Goal: Task Accomplishment & Management: Manage account settings

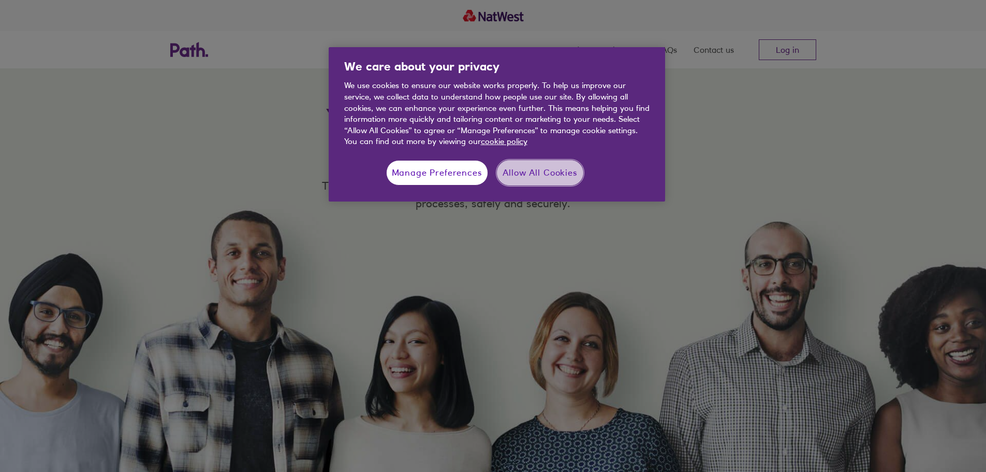
click at [523, 179] on button "Allow All Cookies" at bounding box center [540, 173] width 86 height 26
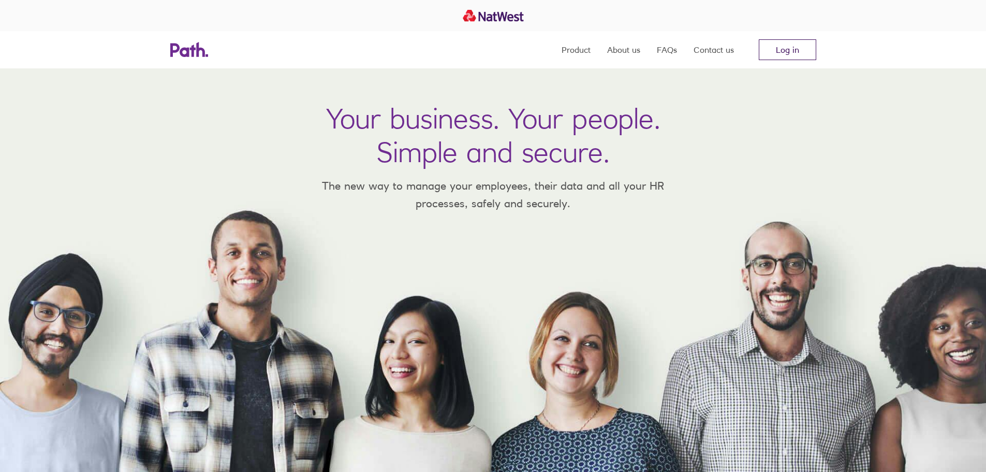
click at [788, 48] on link "Log in" at bounding box center [787, 49] width 57 height 21
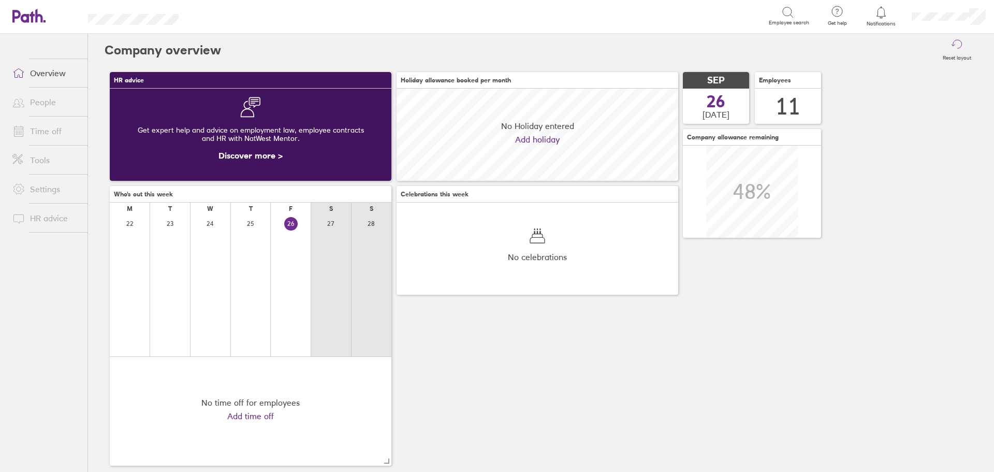
scroll to position [92, 282]
click at [39, 103] on link "People" at bounding box center [45, 102] width 83 height 21
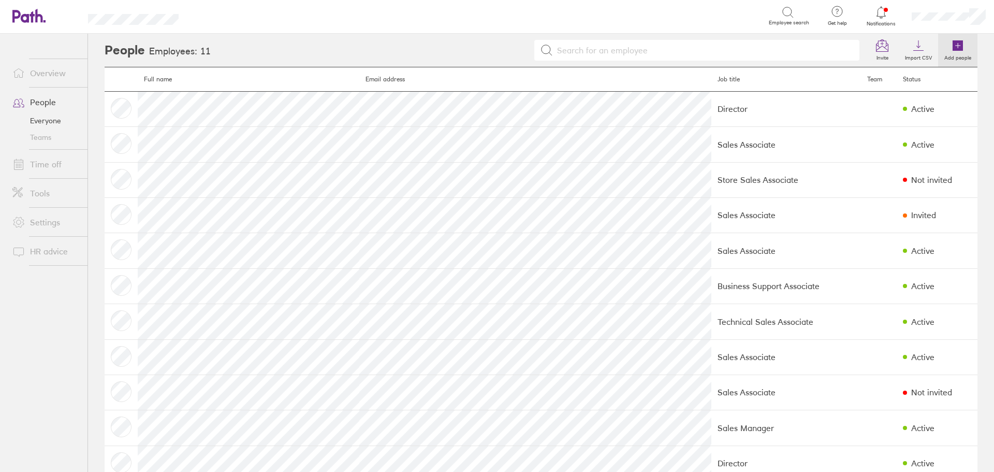
click at [955, 52] on label "Add people" at bounding box center [957, 56] width 39 height 9
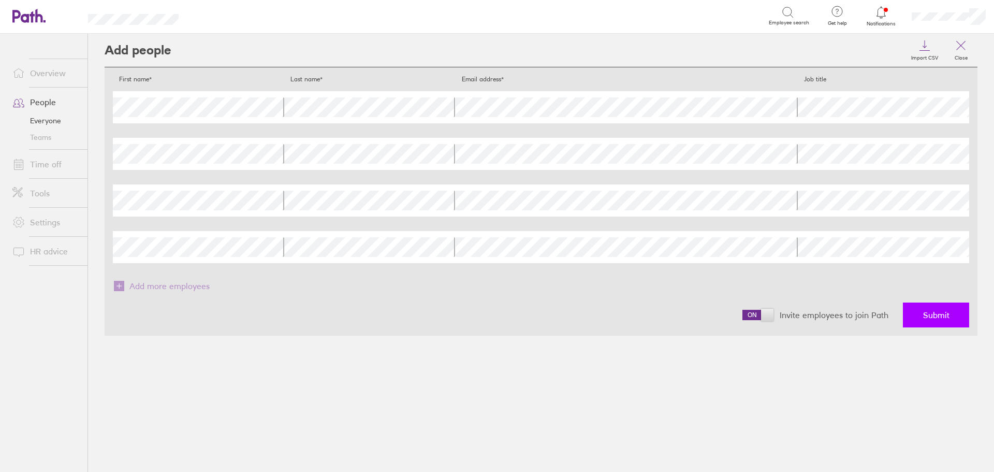
click at [958, 303] on button "Submit" at bounding box center [936, 314] width 66 height 25
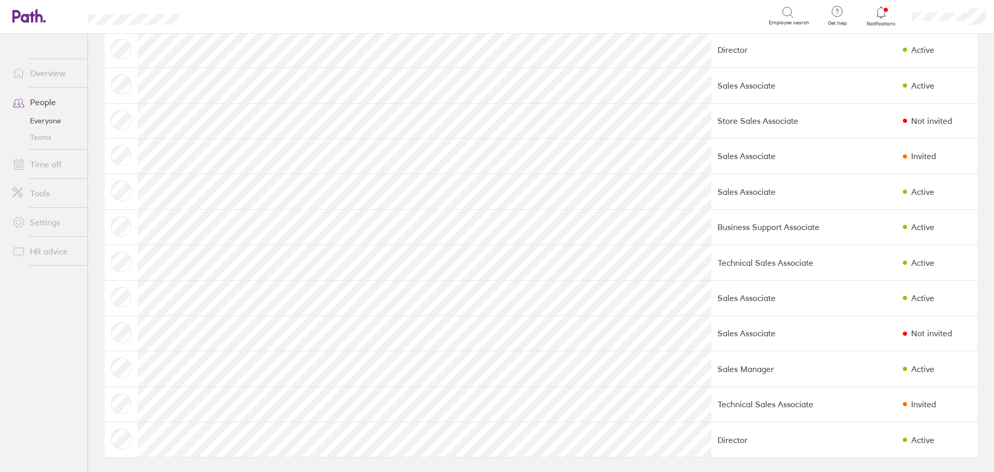
scroll to position [61, 0]
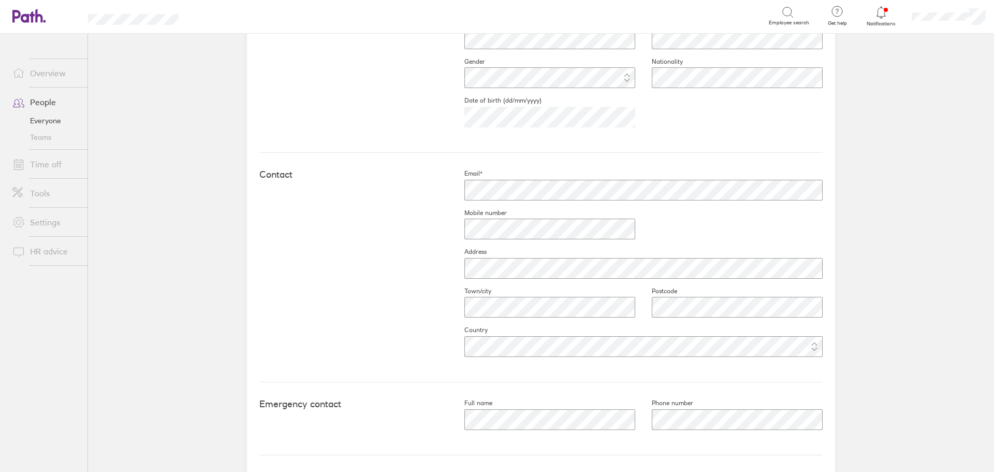
scroll to position [377, 0]
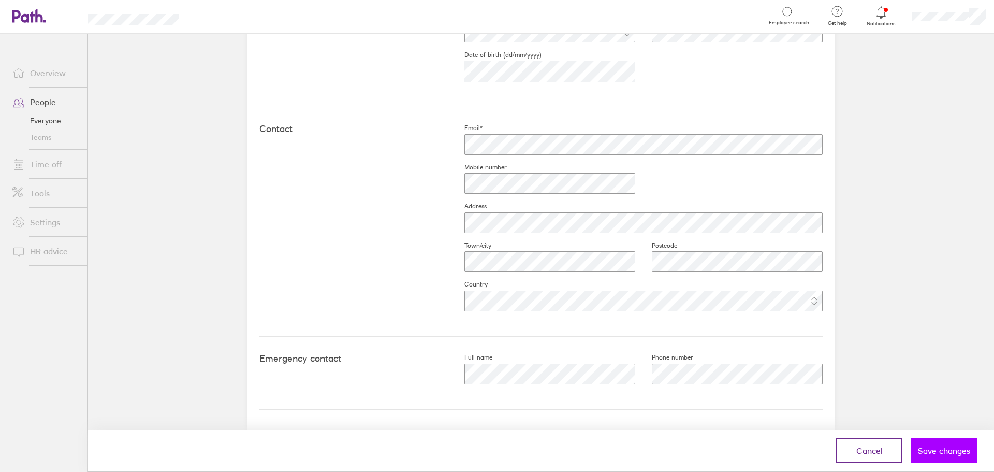
click at [929, 452] on span "Save changes" at bounding box center [944, 450] width 52 height 9
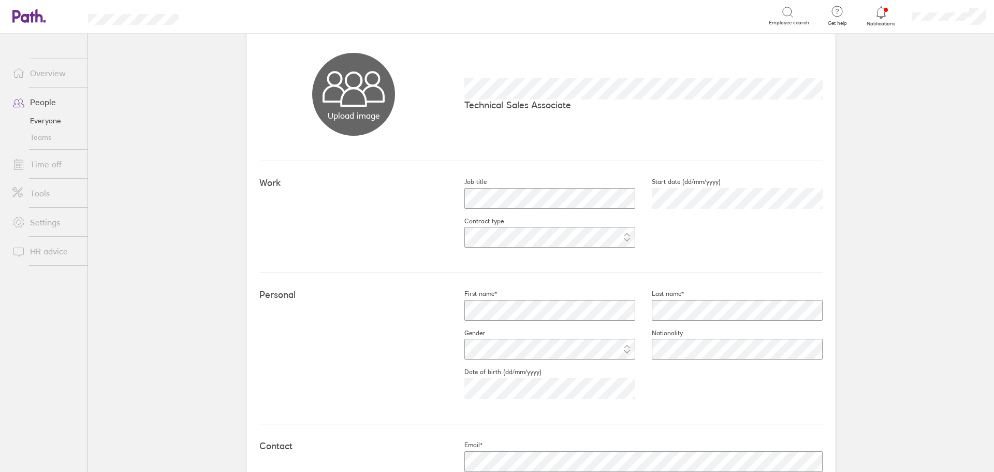
scroll to position [0, 0]
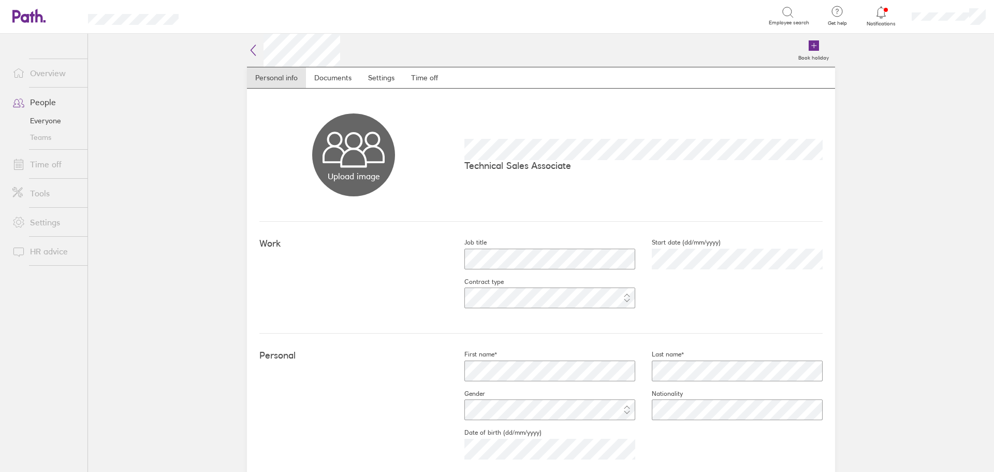
click at [49, 165] on link "Time off" at bounding box center [45, 164] width 83 height 21
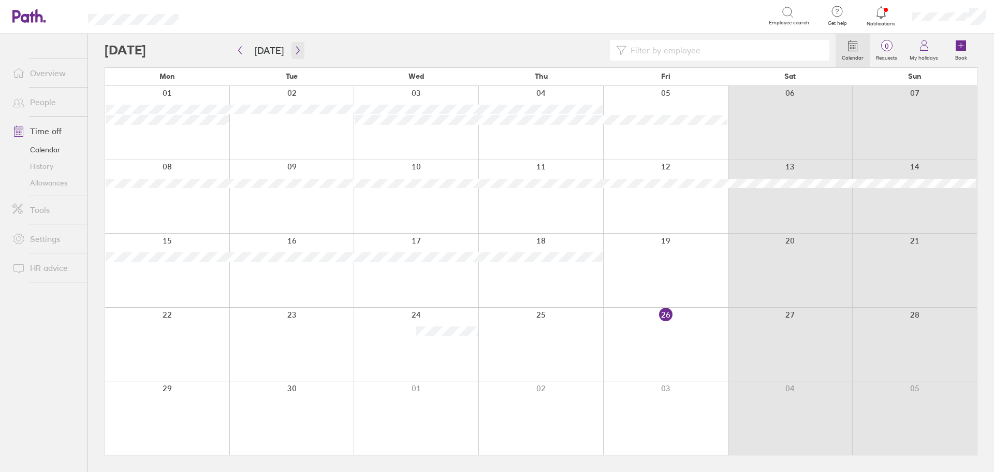
click at [294, 55] on button "button" at bounding box center [297, 50] width 13 height 17
click at [295, 58] on button "button" at bounding box center [297, 50] width 13 height 17
click at [179, 184] on div at bounding box center [167, 197] width 124 height 74
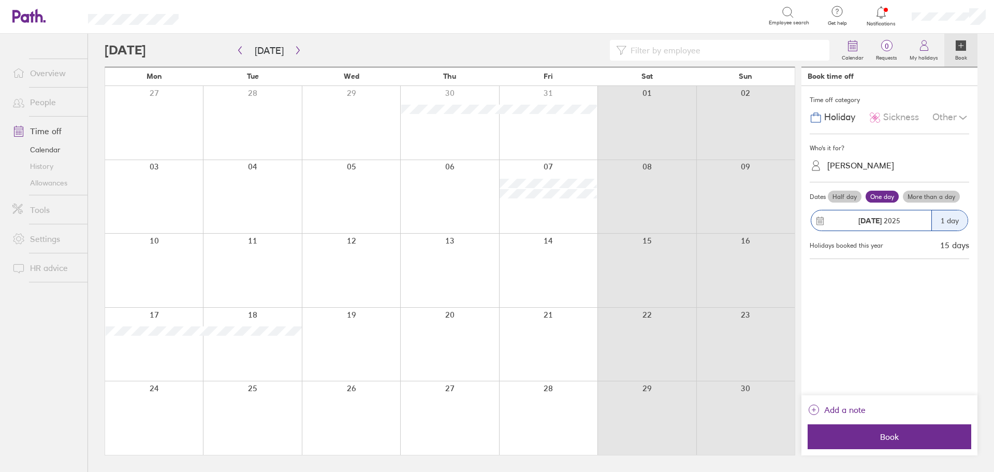
click at [846, 162] on div "[PERSON_NAME]" at bounding box center [860, 165] width 67 height 10
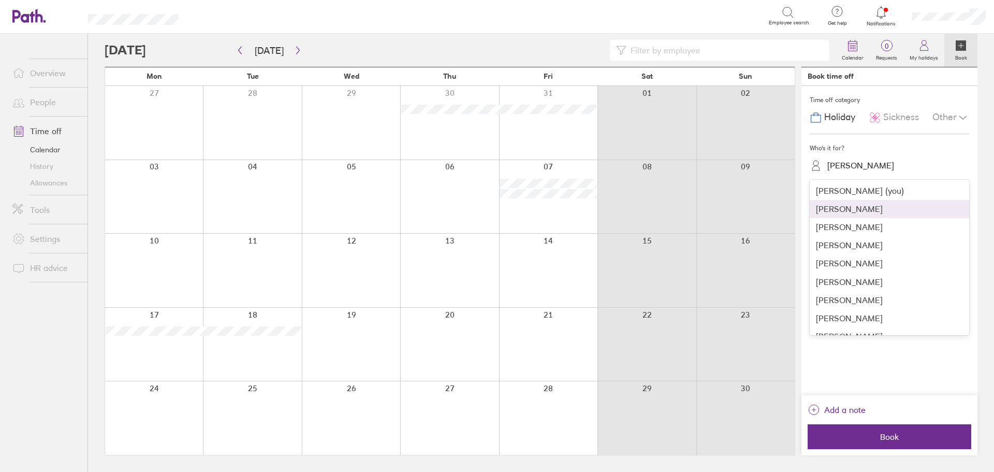
scroll to position [67, 0]
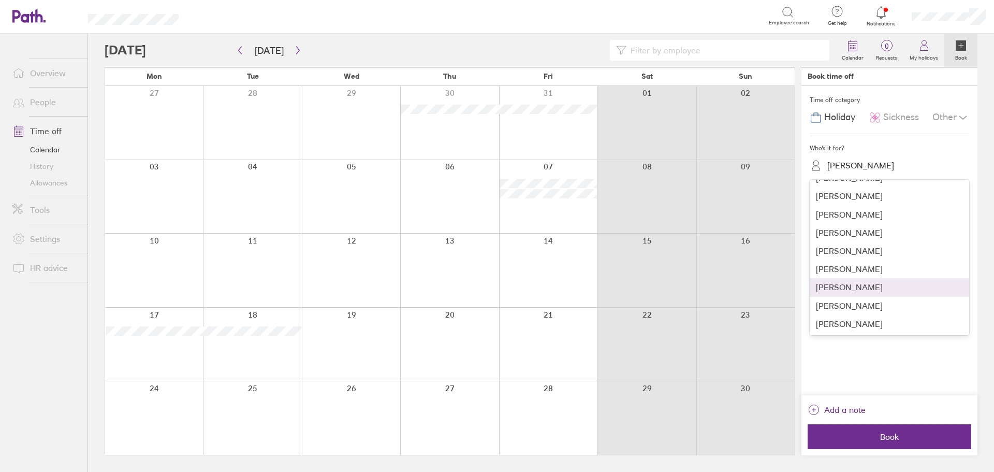
click at [852, 296] on div "[PERSON_NAME]" at bounding box center [889, 287] width 159 height 18
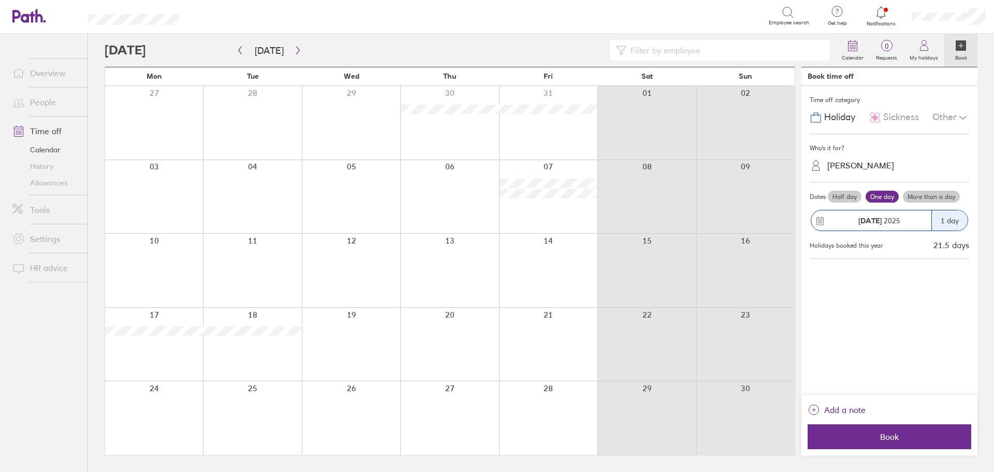
drag, startPoint x: 852, startPoint y: 299, endPoint x: 946, endPoint y: 318, distance: 96.1
click at [946, 318] on div "Time off category Holiday Sickness Other Who's it for? [PERSON_NAME] Dates Half…" at bounding box center [889, 240] width 176 height 309
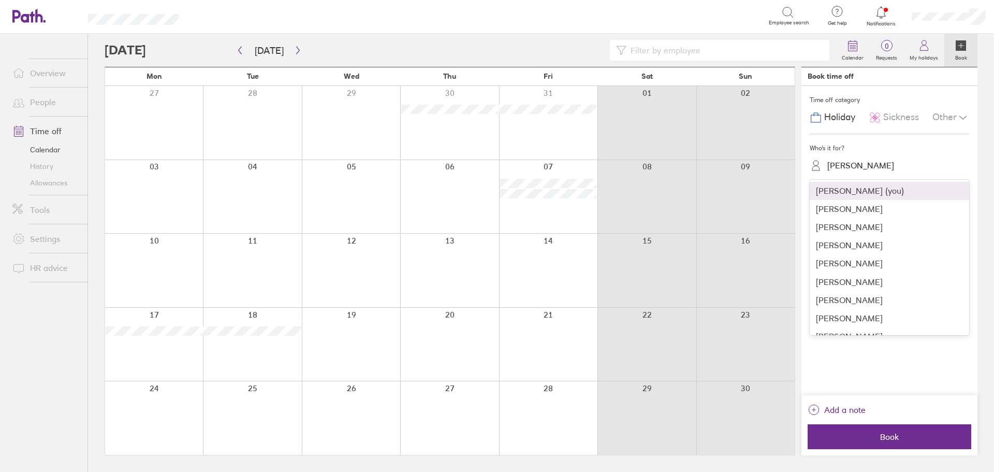
click at [843, 157] on div "[PERSON_NAME]" at bounding box center [895, 165] width 147 height 16
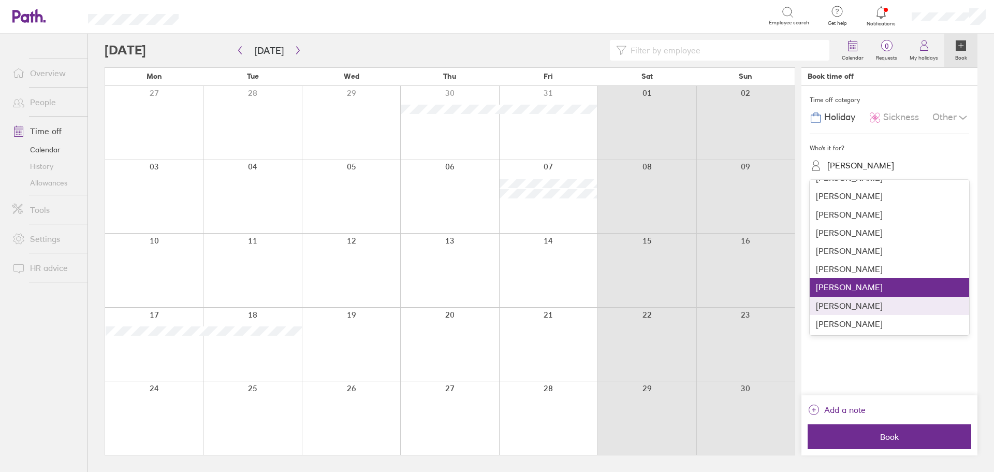
click at [862, 305] on div "[PERSON_NAME]" at bounding box center [889, 306] width 159 height 18
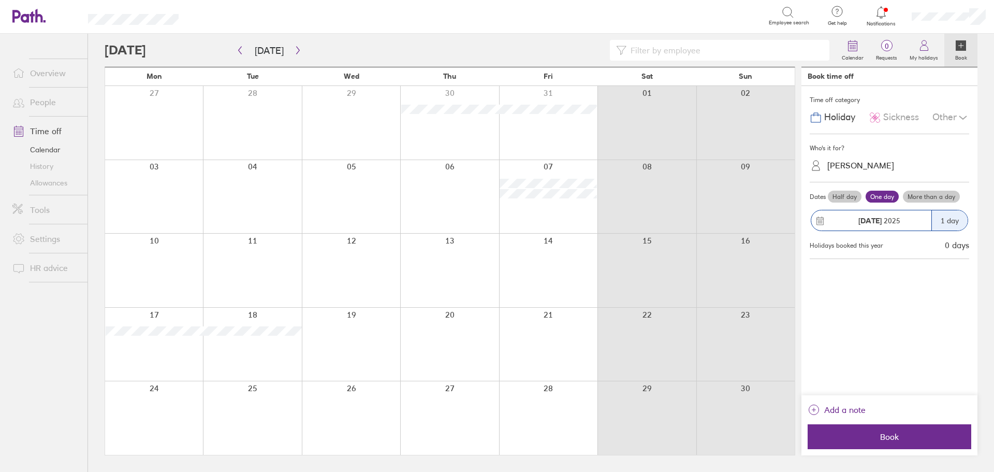
click at [922, 195] on label "More than a day" at bounding box center [931, 197] width 57 height 12
click at [0, 0] on input "More than a day" at bounding box center [0, 0] width 0 height 0
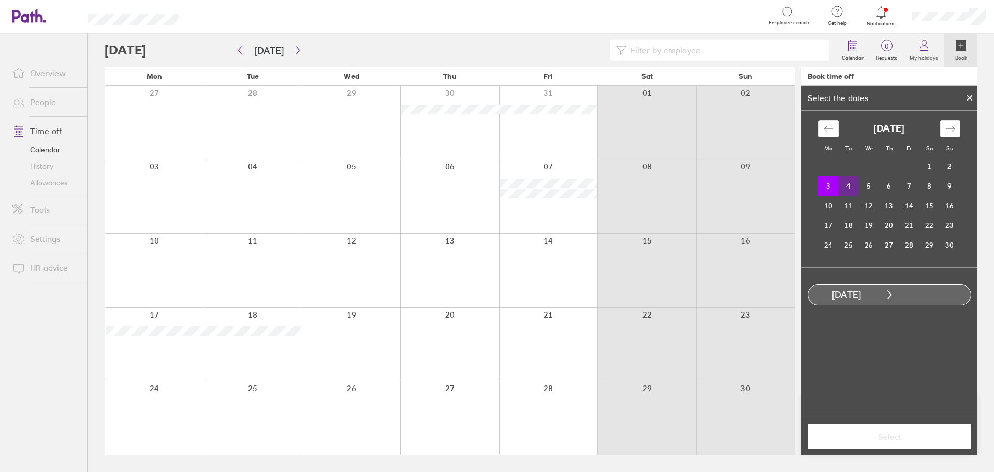
click at [850, 188] on td "4" at bounding box center [849, 186] width 20 height 20
click at [887, 433] on span "Select" at bounding box center [889, 436] width 149 height 9
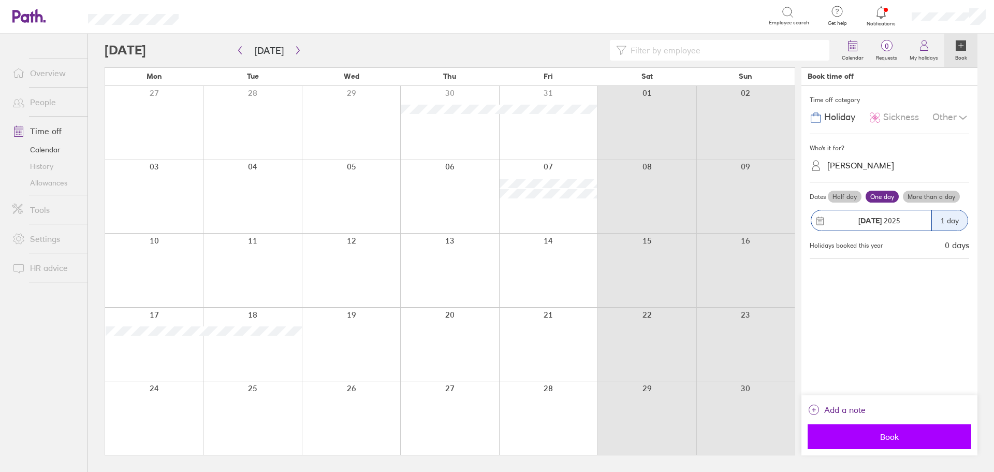
click at [874, 433] on span "Book" at bounding box center [889, 436] width 149 height 9
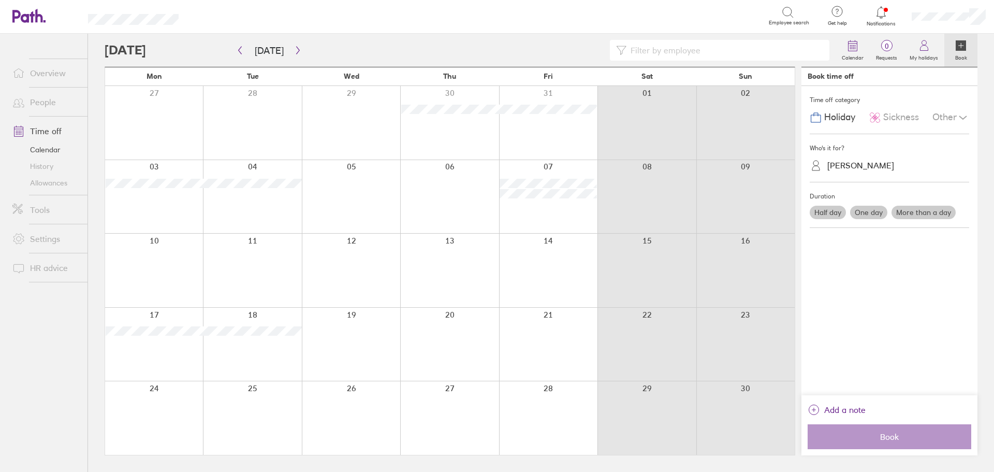
click at [560, 416] on div at bounding box center [548, 418] width 98 height 74
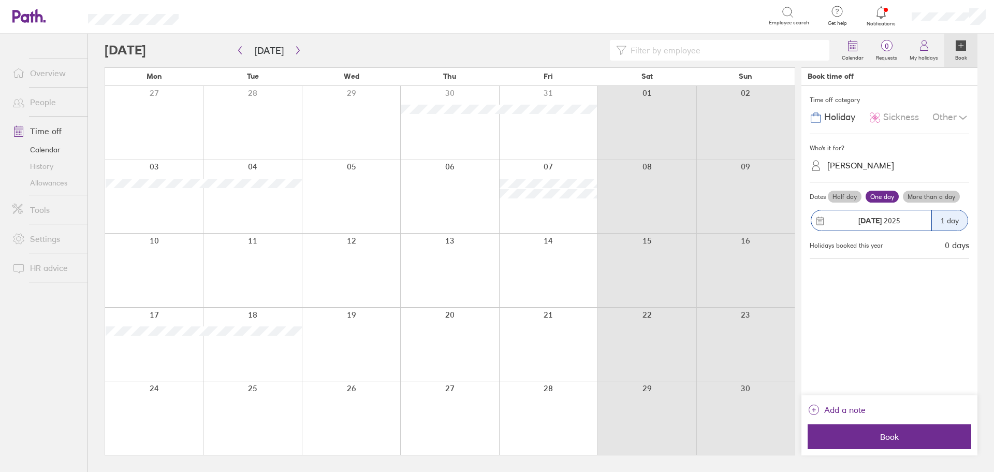
click at [835, 171] on div "[PERSON_NAME]" at bounding box center [895, 165] width 147 height 16
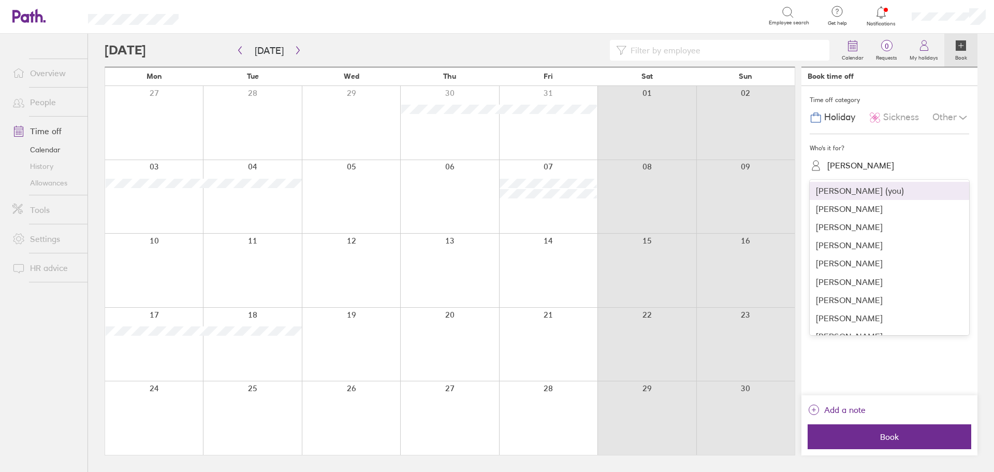
click at [835, 171] on div "[PERSON_NAME]" at bounding box center [895, 165] width 147 height 16
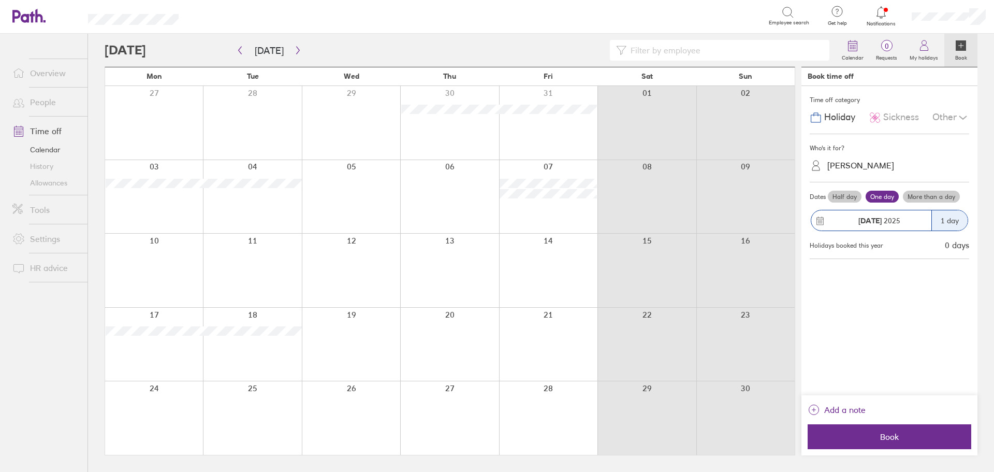
click at [918, 197] on label "More than a day" at bounding box center [931, 197] width 57 height 12
click at [0, 0] on input "More than a day" at bounding box center [0, 0] width 0 height 0
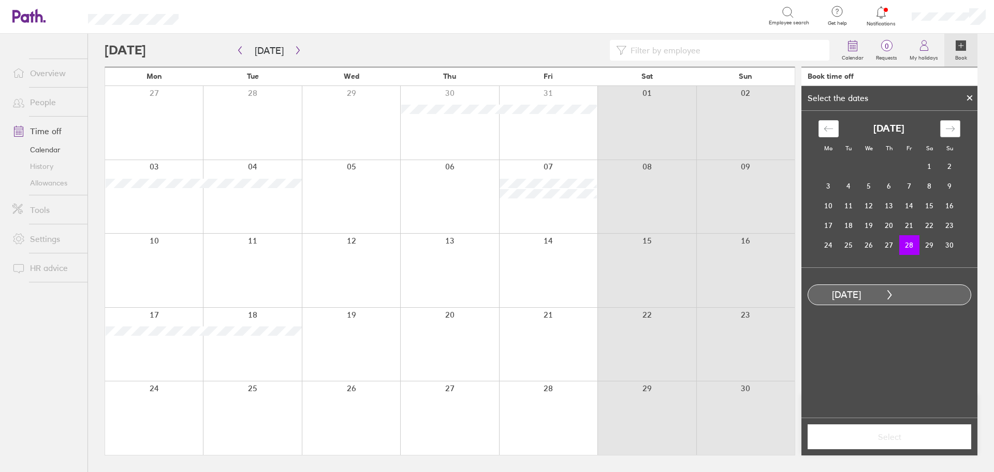
click at [951, 128] on icon "Move forward to switch to the next month." at bounding box center [950, 129] width 10 height 10
click at [830, 162] on td "1" at bounding box center [829, 166] width 20 height 20
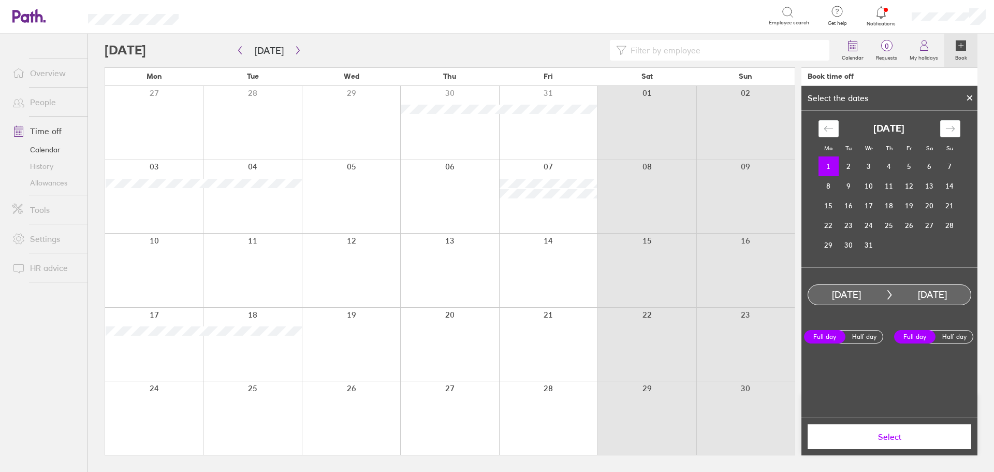
click at [879, 439] on span "Select" at bounding box center [889, 436] width 149 height 9
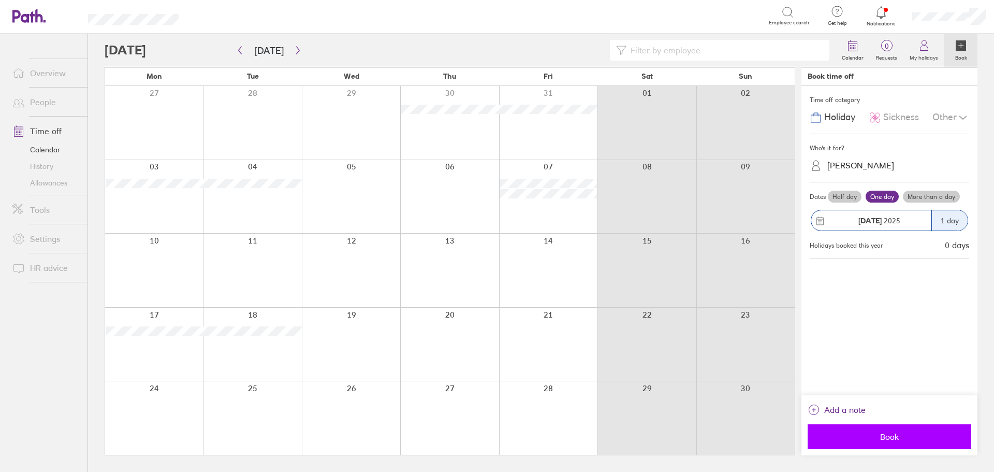
click at [875, 443] on button "Book" at bounding box center [890, 436] width 164 height 25
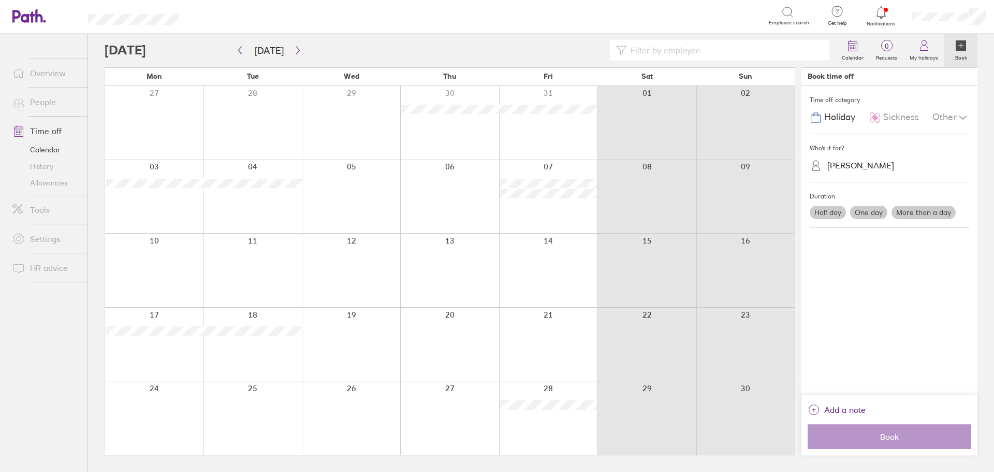
click at [167, 49] on div at bounding box center [470, 50] width 731 height 21
click at [294, 51] on icon "button" at bounding box center [298, 50] width 8 height 8
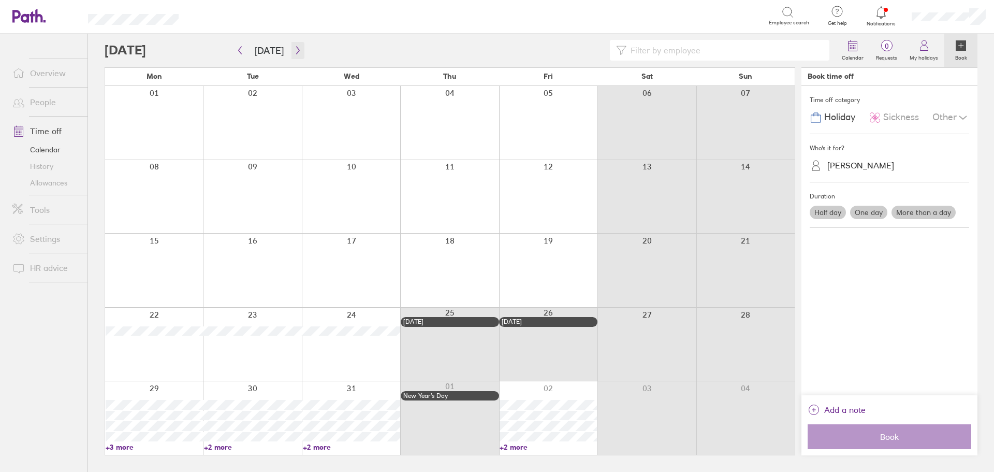
click at [295, 51] on icon "button" at bounding box center [298, 50] width 8 height 8
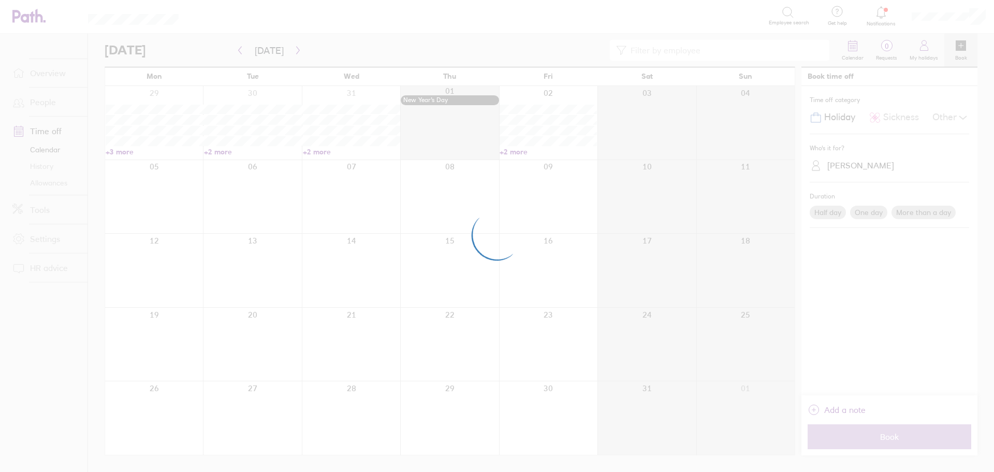
click at [295, 51] on div at bounding box center [497, 236] width 994 height 472
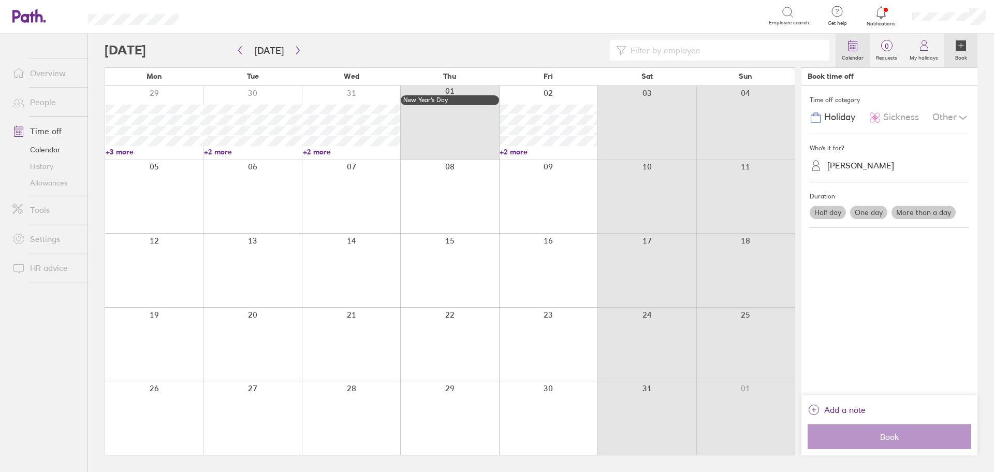
click at [855, 50] on icon at bounding box center [852, 45] width 12 height 12
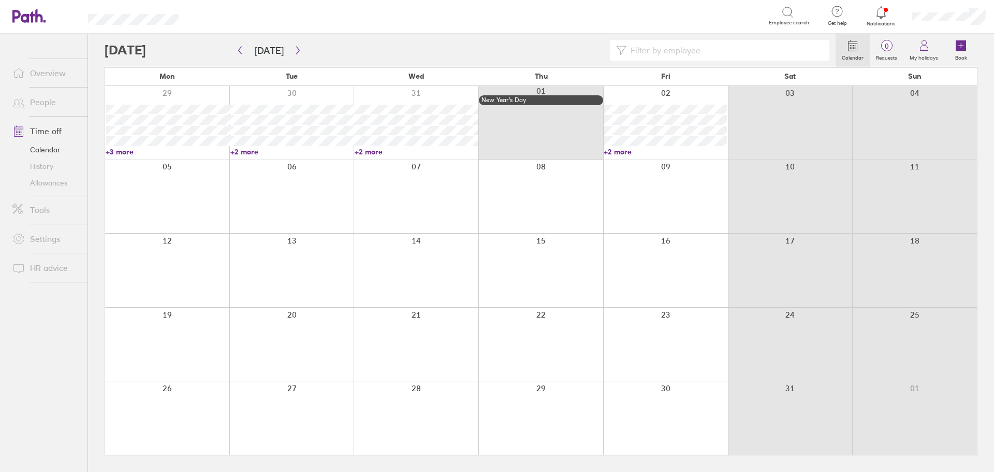
click at [851, 56] on label "Calendar" at bounding box center [853, 56] width 34 height 9
click at [297, 53] on icon "button" at bounding box center [298, 50] width 8 height 8
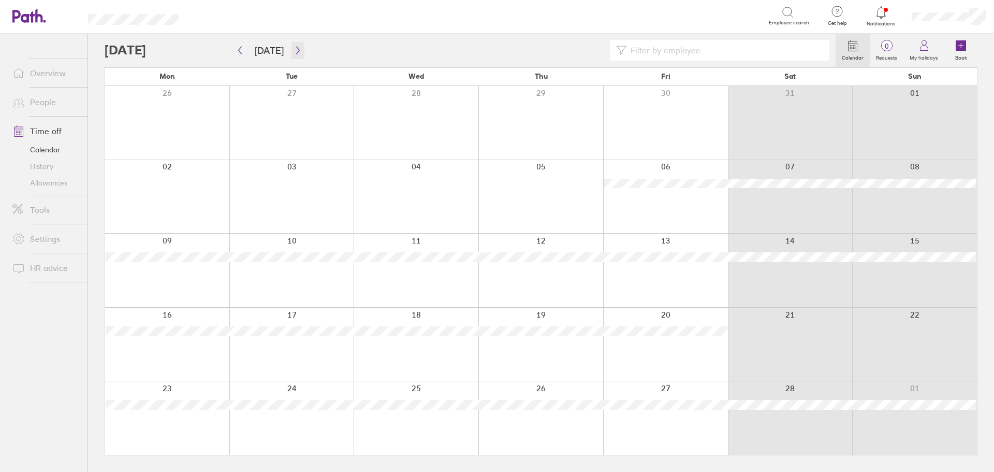
click at [296, 54] on icon "button" at bounding box center [297, 51] width 3 height 8
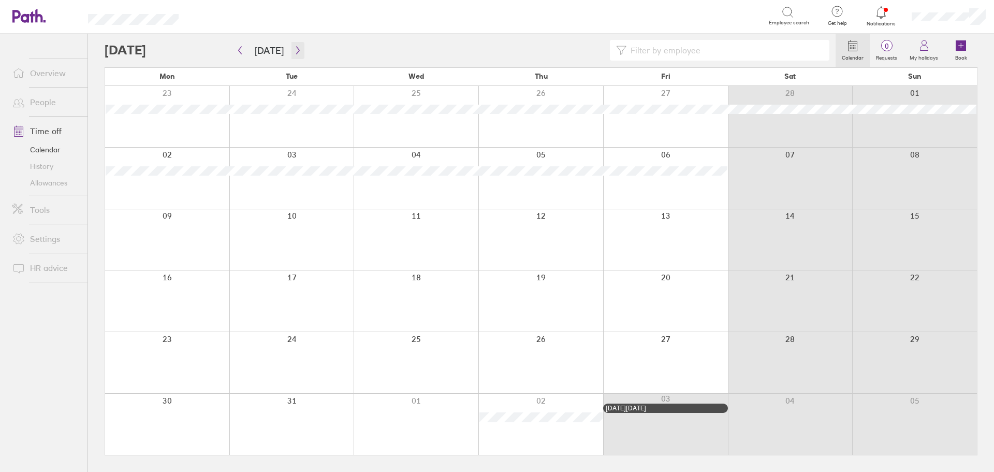
click at [296, 54] on icon "button" at bounding box center [297, 51] width 3 height 8
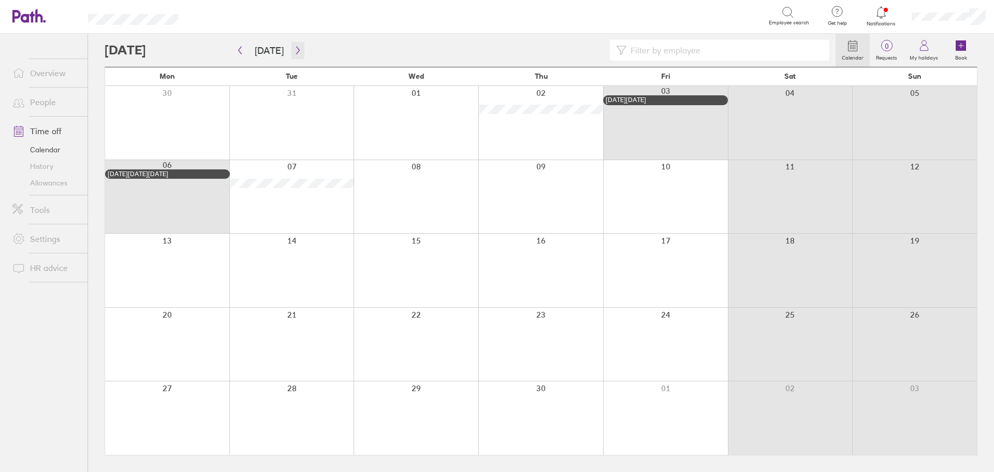
click at [296, 54] on icon "button" at bounding box center [297, 51] width 3 height 8
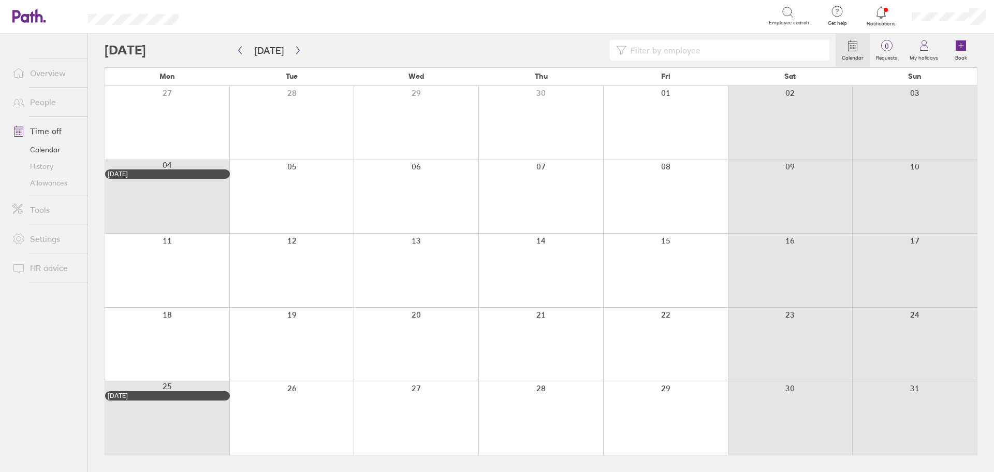
click at [165, 343] on div at bounding box center [167, 345] width 124 height 74
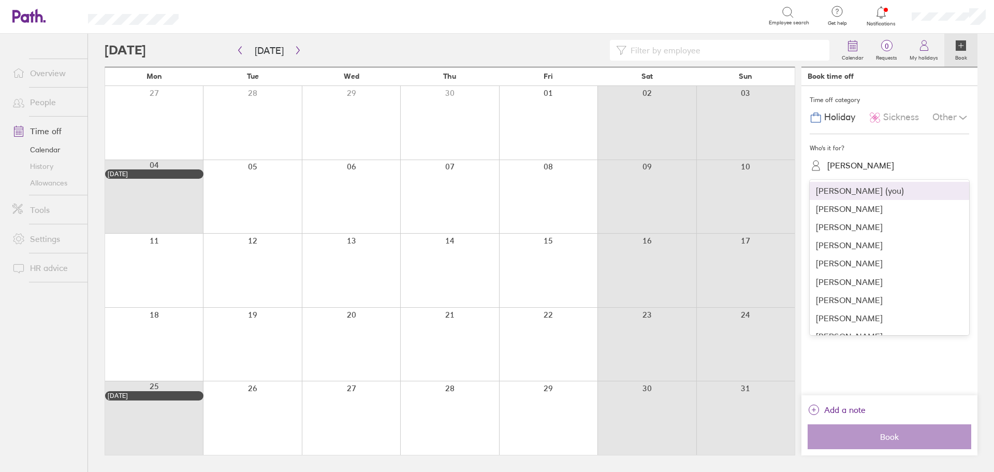
click at [835, 166] on div "[PERSON_NAME]" at bounding box center [860, 165] width 67 height 10
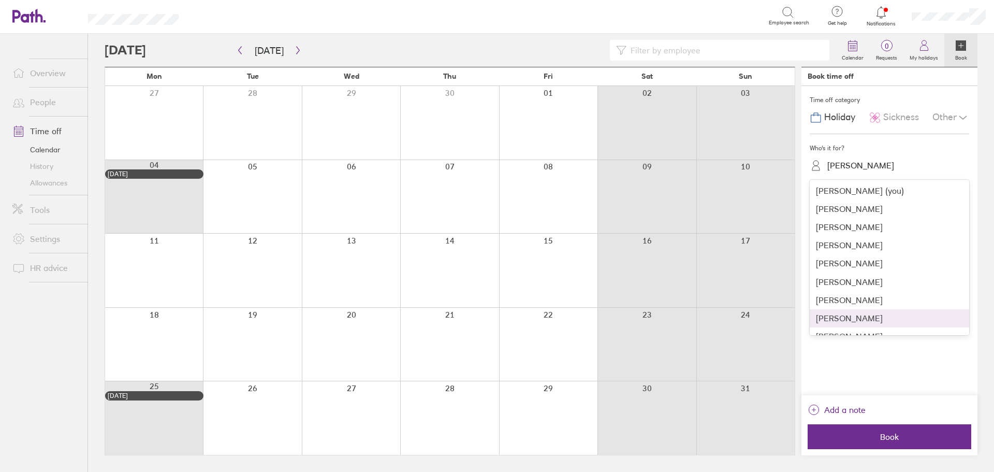
scroll to position [67, 0]
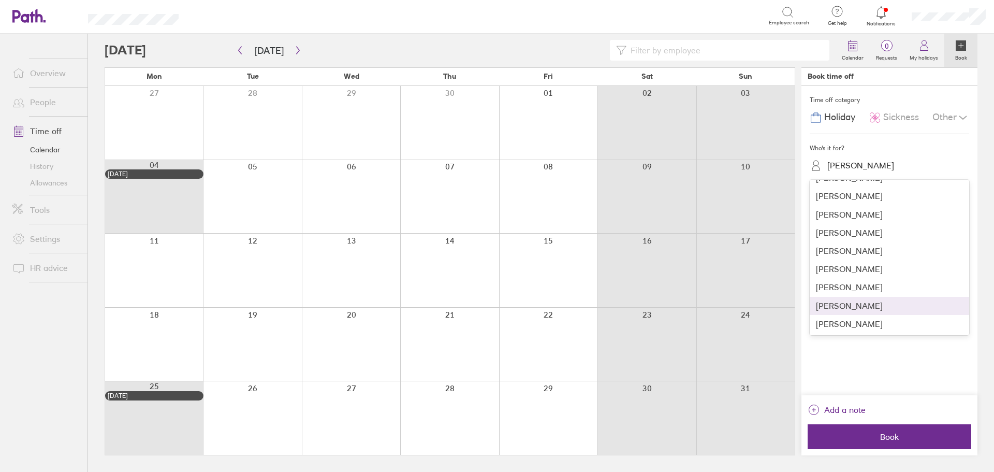
click at [837, 311] on div "[PERSON_NAME]" at bounding box center [889, 306] width 159 height 18
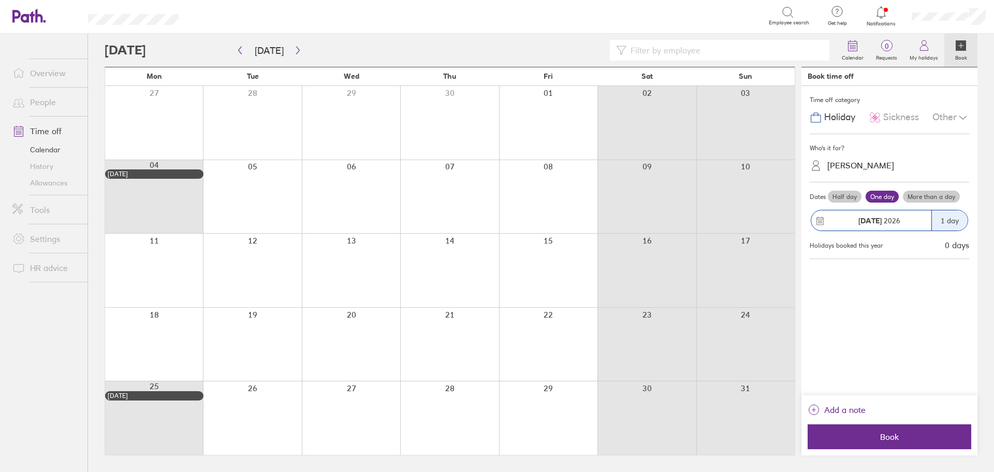
click at [926, 201] on label "More than a day" at bounding box center [931, 197] width 57 height 12
click at [0, 0] on input "More than a day" at bounding box center [0, 0] width 0 height 0
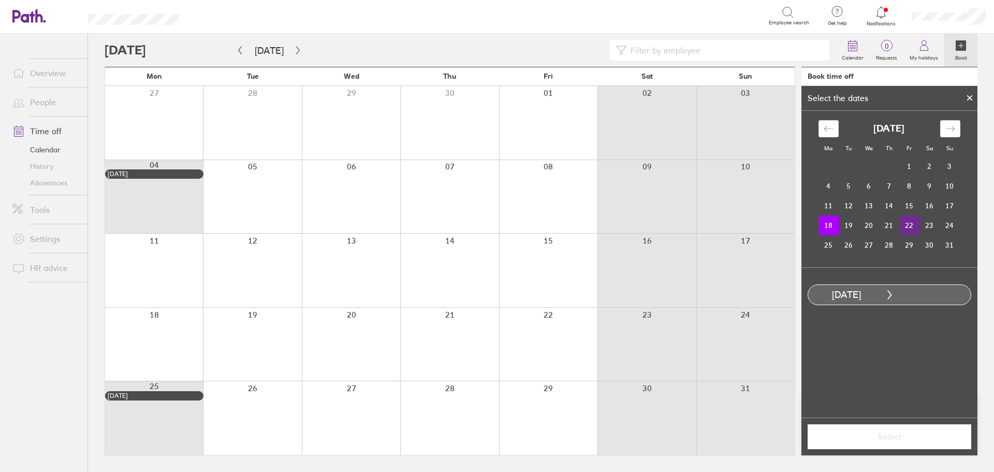
click at [905, 222] on td "22" at bounding box center [909, 225] width 20 height 20
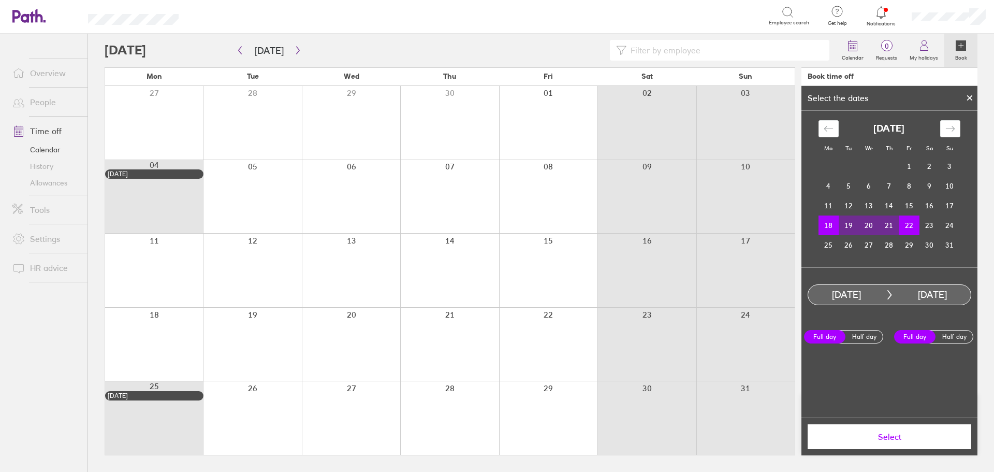
click at [892, 443] on button "Select" at bounding box center [890, 436] width 164 height 25
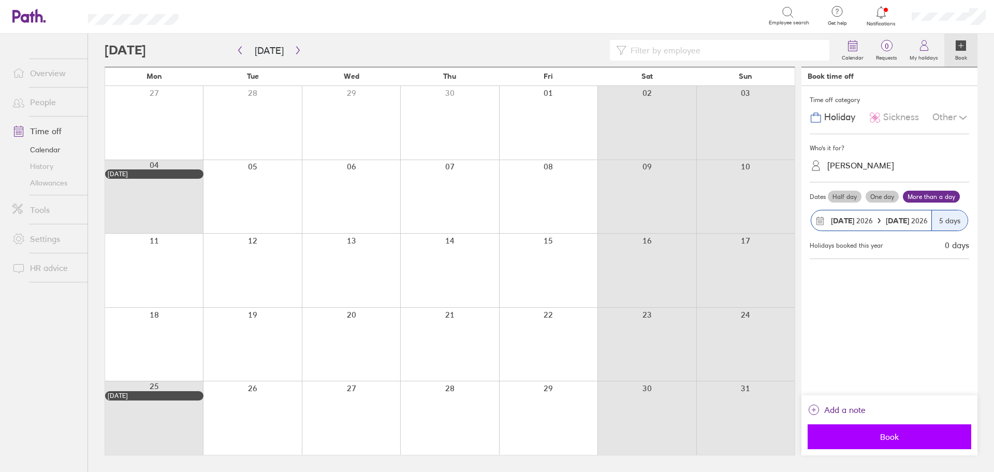
click at [885, 443] on button "Book" at bounding box center [890, 436] width 164 height 25
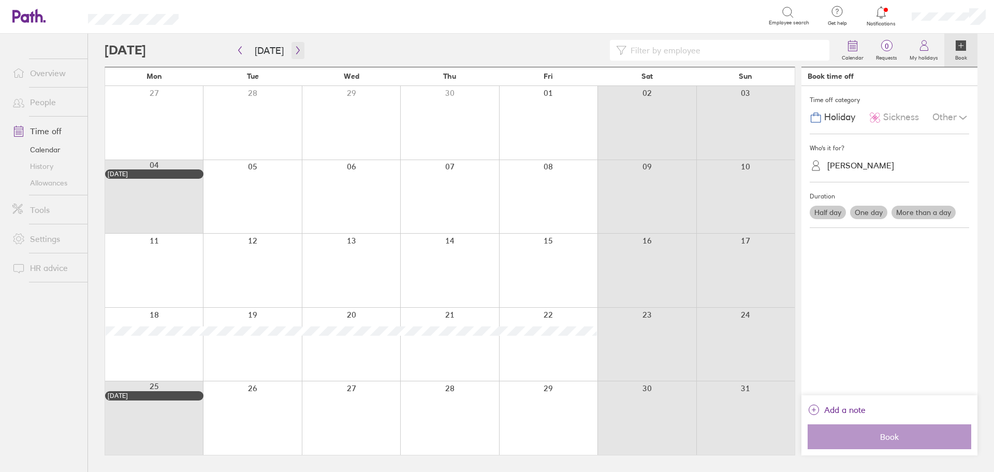
click at [295, 50] on icon "button" at bounding box center [298, 50] width 8 height 8
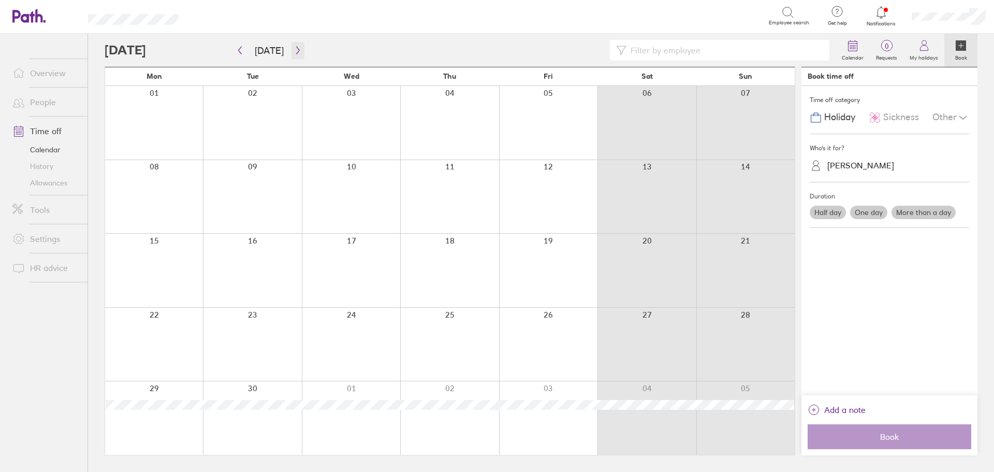
click at [295, 46] on icon "button" at bounding box center [298, 50] width 8 height 8
click at [153, 207] on div at bounding box center [154, 197] width 98 height 74
click at [932, 210] on label "More than a day" at bounding box center [924, 212] width 64 height 13
click at [0, 0] on input "More than a day" at bounding box center [0, 0] width 0 height 0
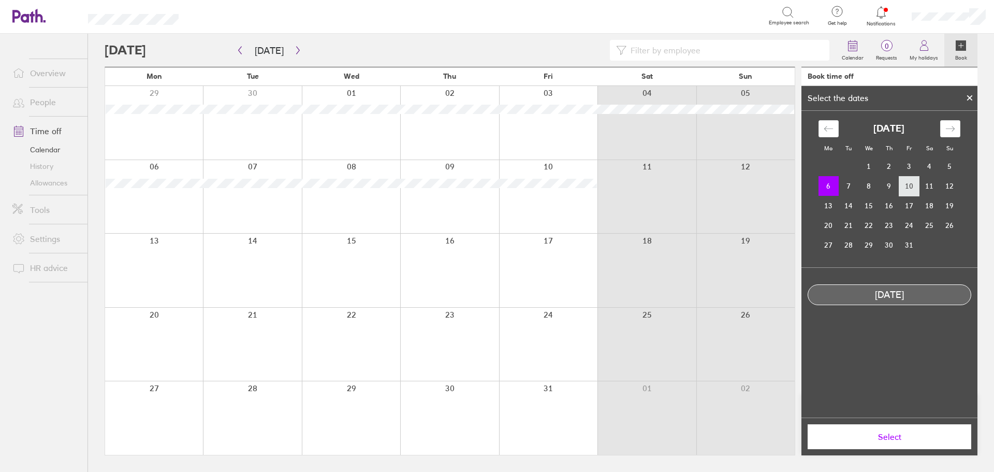
click at [902, 186] on td "10" at bounding box center [909, 186] width 20 height 20
click at [837, 186] on td "6" at bounding box center [829, 186] width 20 height 20
click at [969, 96] on icon at bounding box center [970, 98] width 4 height 4
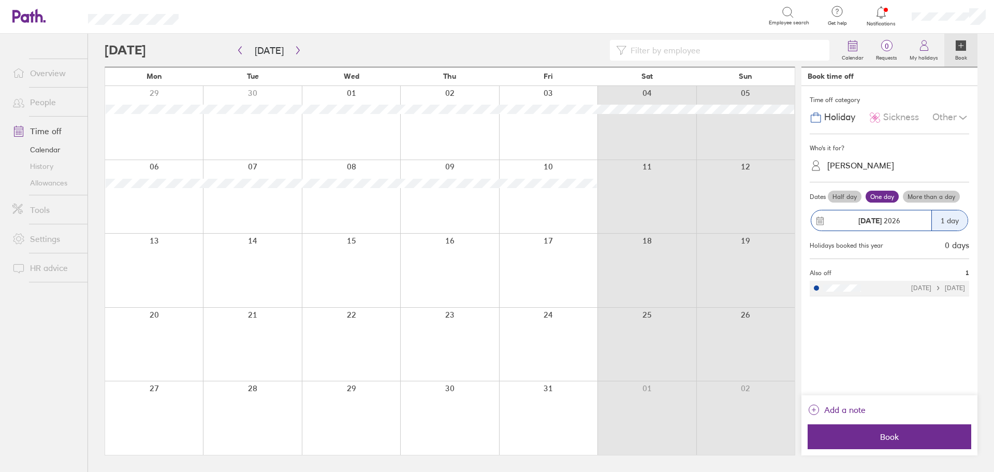
click at [919, 195] on label "More than a day" at bounding box center [931, 197] width 57 height 12
click at [0, 0] on input "More than a day" at bounding box center [0, 0] width 0 height 0
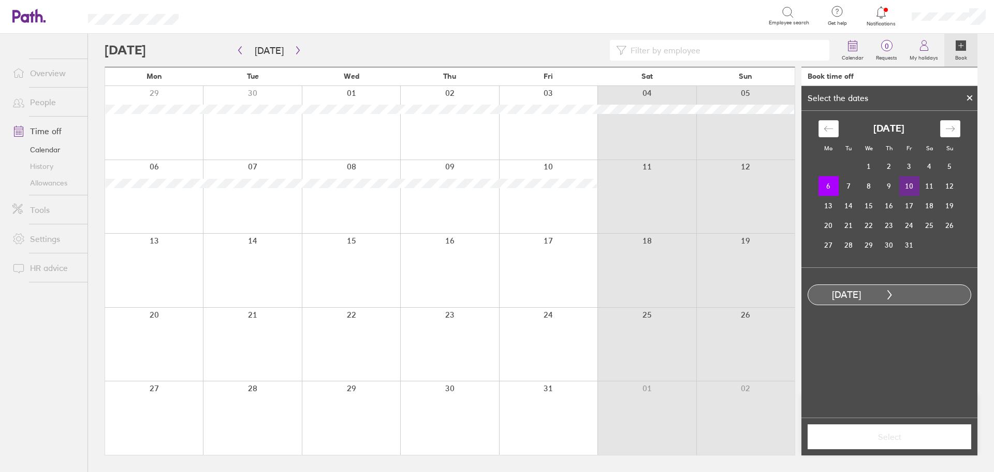
click at [914, 185] on td "10" at bounding box center [909, 186] width 20 height 20
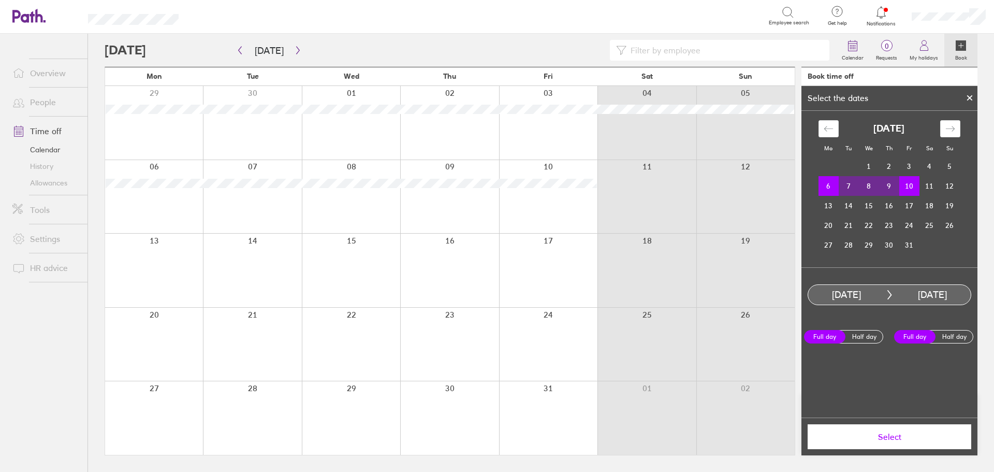
click at [908, 441] on span "Select" at bounding box center [889, 436] width 149 height 9
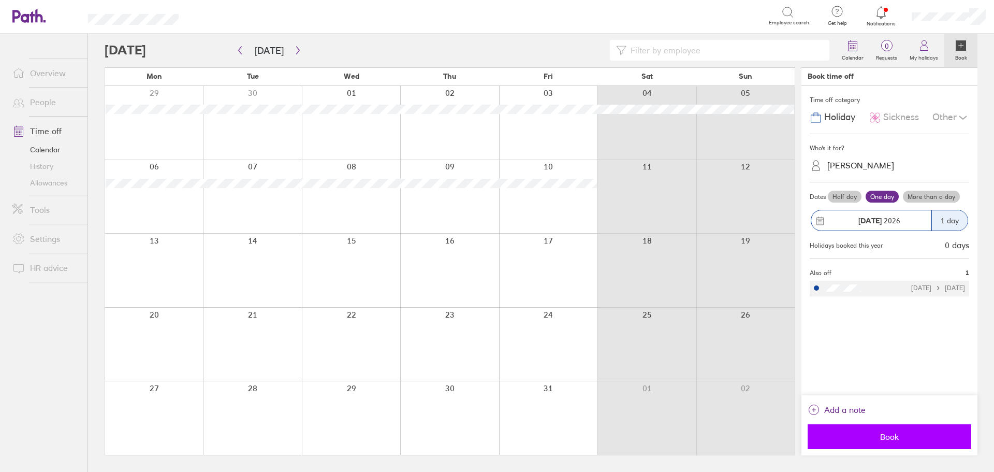
click at [868, 429] on button "Book" at bounding box center [890, 436] width 164 height 25
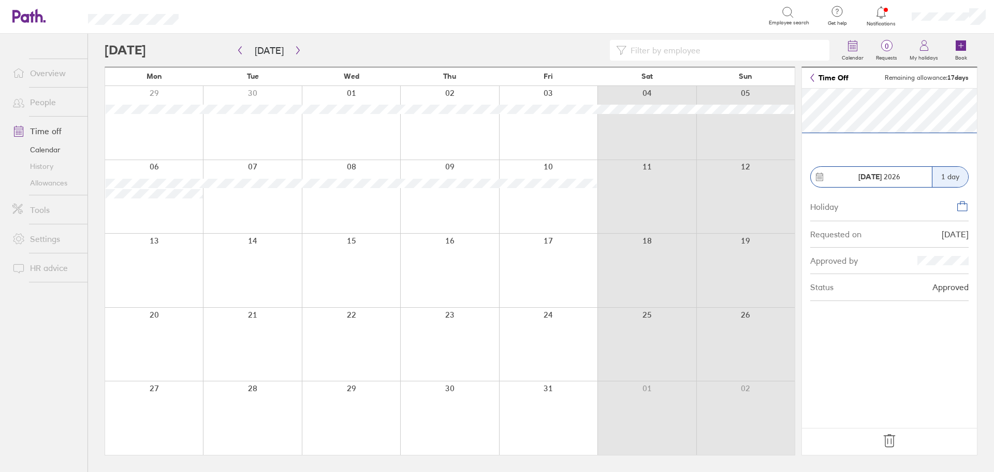
click at [897, 442] on icon at bounding box center [889, 440] width 17 height 17
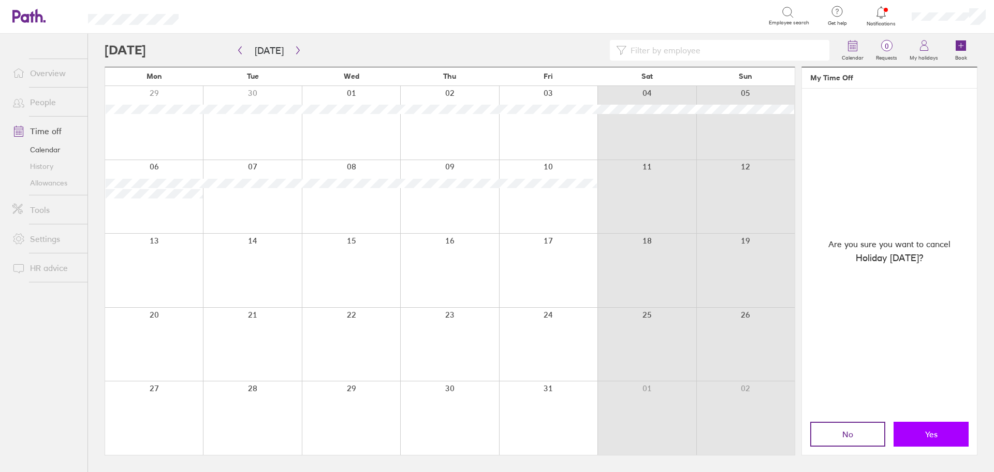
click at [932, 433] on span "Yes" at bounding box center [931, 433] width 12 height 9
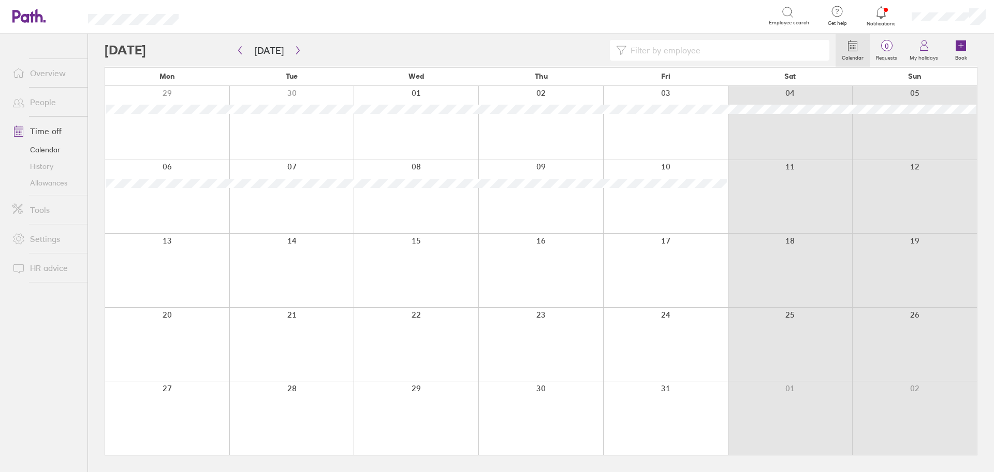
click at [168, 204] on div at bounding box center [167, 197] width 124 height 74
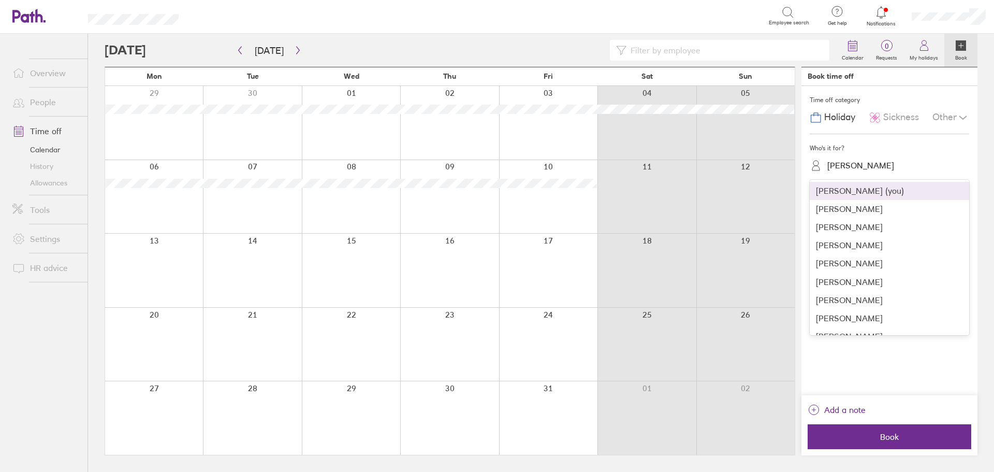
click at [843, 169] on div "[PERSON_NAME]" at bounding box center [860, 165] width 67 height 10
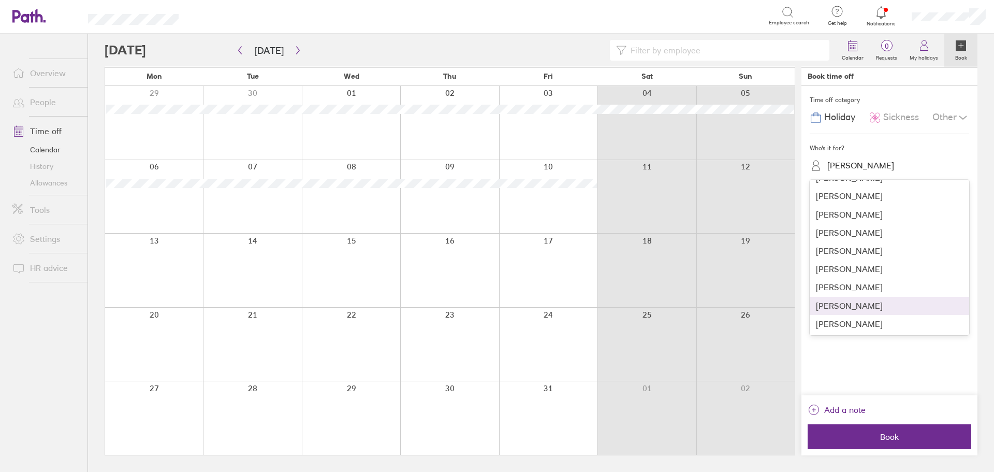
click at [855, 309] on div "[PERSON_NAME]" at bounding box center [889, 306] width 159 height 18
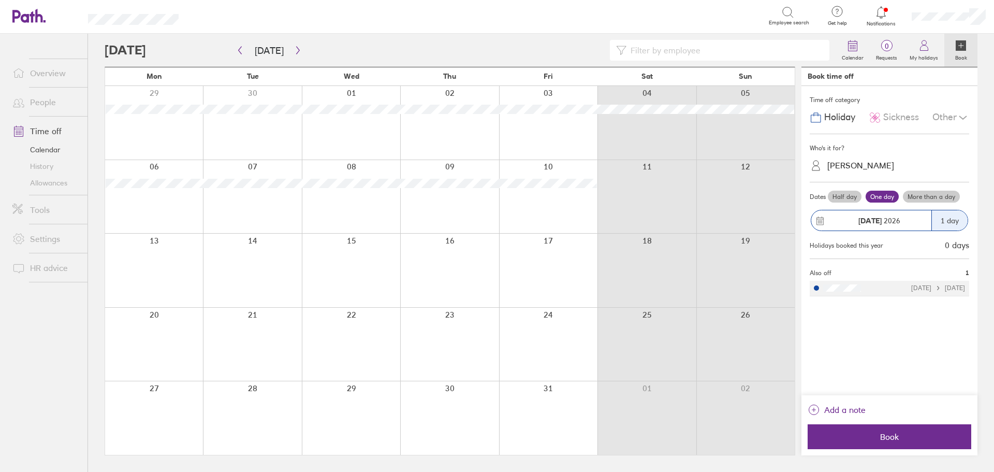
click at [932, 200] on label "More than a day" at bounding box center [931, 197] width 57 height 12
click at [0, 0] on input "More than a day" at bounding box center [0, 0] width 0 height 0
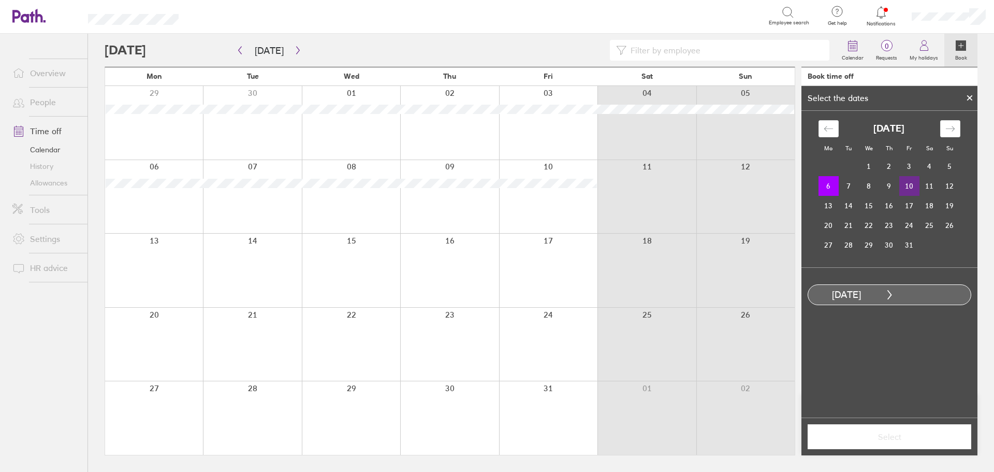
click at [915, 185] on td "10" at bounding box center [909, 186] width 20 height 20
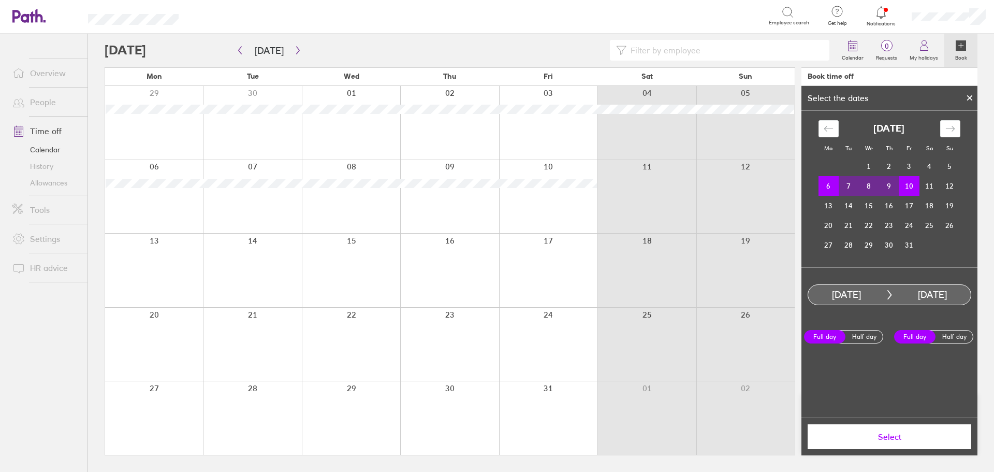
click at [890, 440] on span "Select" at bounding box center [889, 436] width 149 height 9
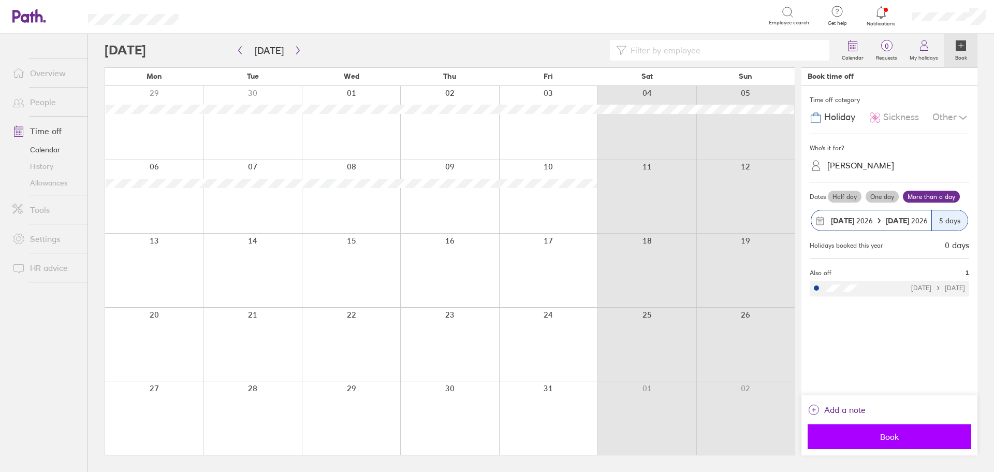
click at [881, 433] on span "Book" at bounding box center [889, 436] width 149 height 9
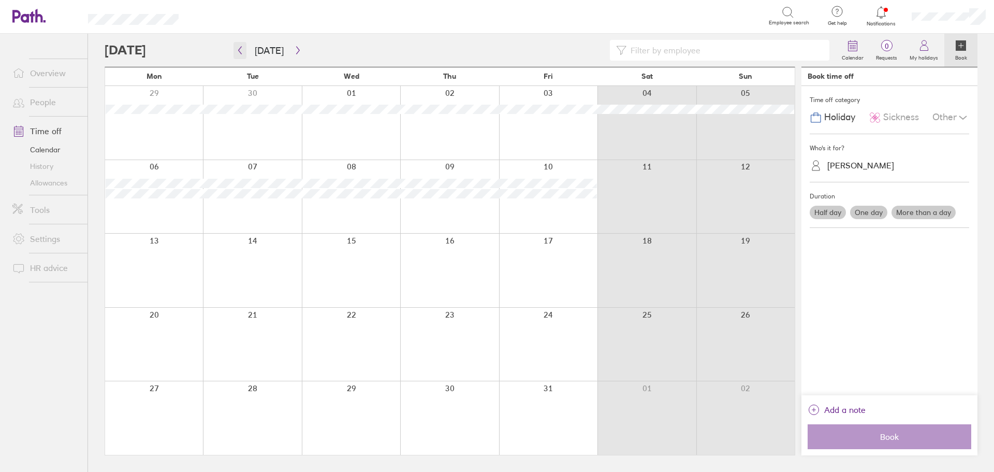
click at [239, 52] on icon "button" at bounding box center [240, 50] width 8 height 8
